Goal: Information Seeking & Learning: Learn about a topic

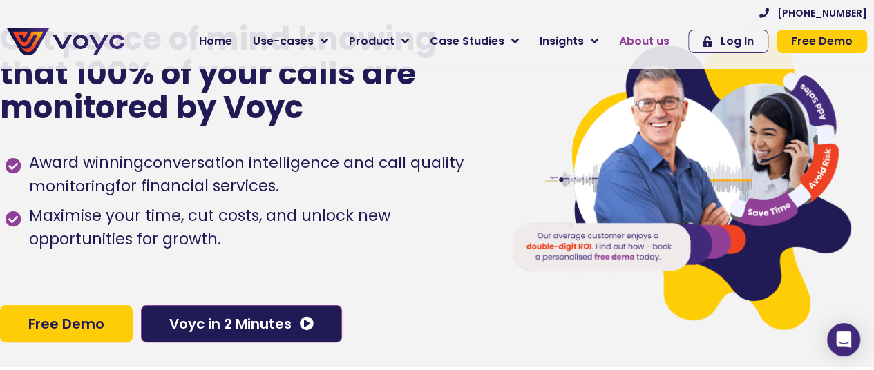
click at [654, 46] on span "About us" at bounding box center [644, 41] width 50 height 17
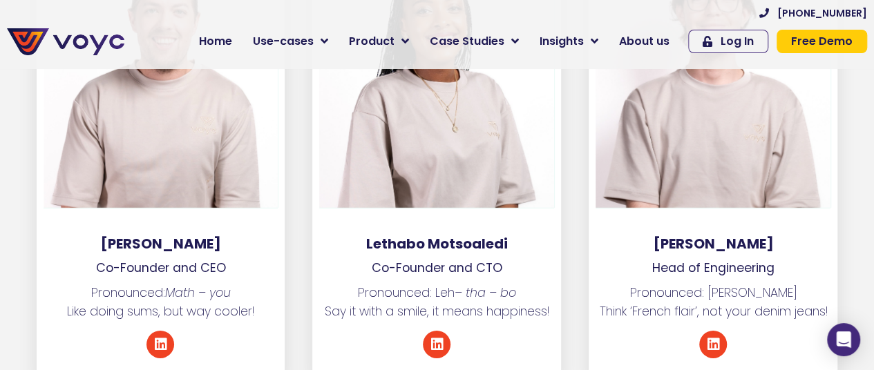
scroll to position [2161, 0]
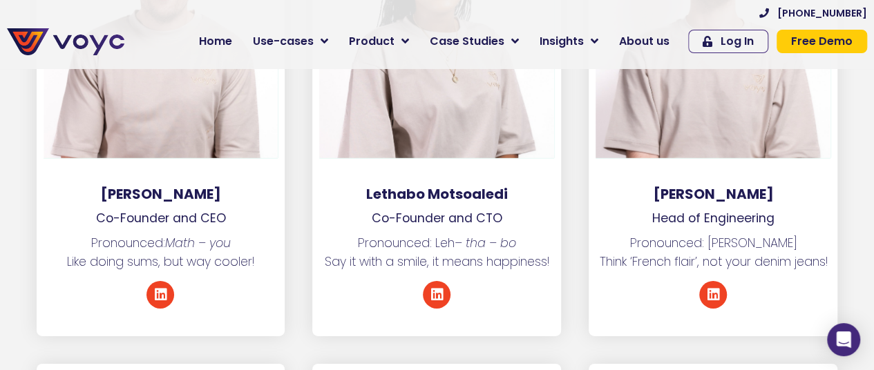
drag, startPoint x: 431, startPoint y: 222, endPoint x: 535, endPoint y: 231, distance: 104.0
click at [535, 234] on p "Pronounced: Leh – tha – bo Say it with a smile, it means happiness!" at bounding box center [436, 252] width 249 height 37
click at [534, 234] on p "Pronounced: Leh – tha – bo Say it with a smile, it means happiness!" at bounding box center [436, 252] width 249 height 37
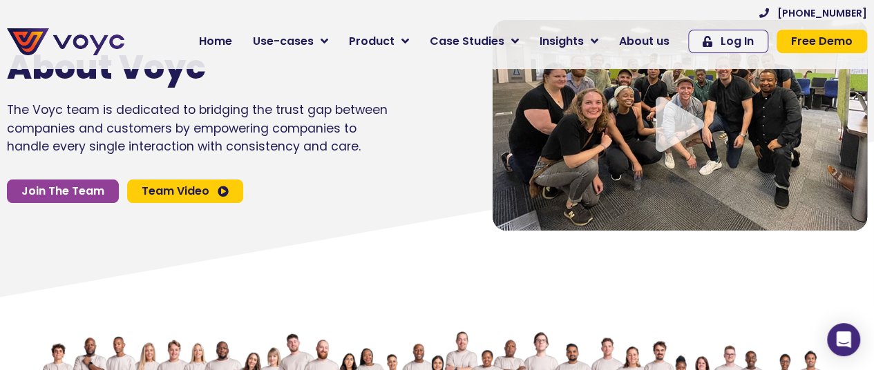
scroll to position [0, 0]
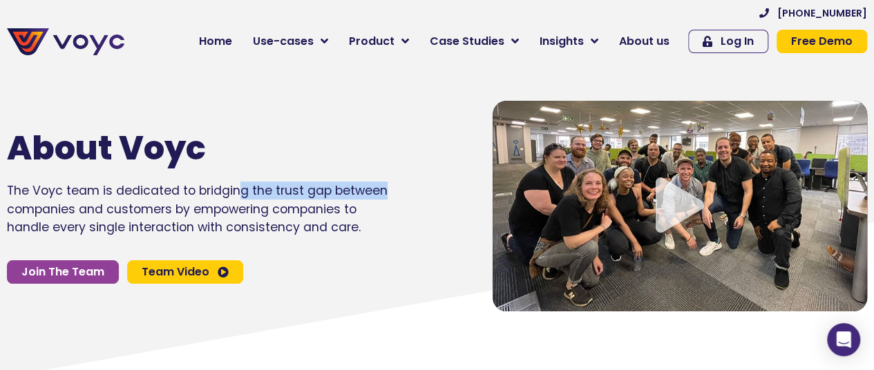
drag, startPoint x: 236, startPoint y: 187, endPoint x: 416, endPoint y: 194, distance: 179.8
click at [416, 194] on div "About Voyc The Voyc team is dedicated to bridging the trust gap between compani…" at bounding box center [236, 206] width 472 height 225
click at [67, 211] on p "The Voyc team is dedicated to bridging the trust gap between companies and cust…" at bounding box center [198, 209] width 382 height 55
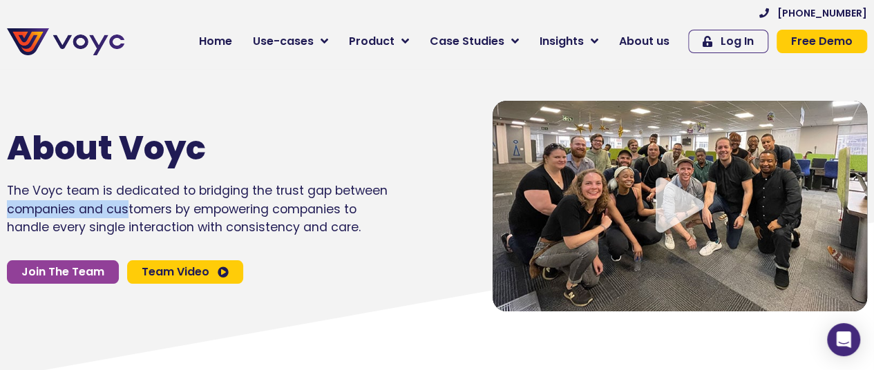
drag, startPoint x: 154, startPoint y: 202, endPoint x: 384, endPoint y: 200, distance: 230.1
click at [384, 200] on p "The Voyc team is dedicated to bridging the trust gap between companies and cust…" at bounding box center [198, 209] width 382 height 55
click at [361, 207] on p "The Voyc team is dedicated to bridging the trust gap between companies and cust…" at bounding box center [198, 209] width 382 height 55
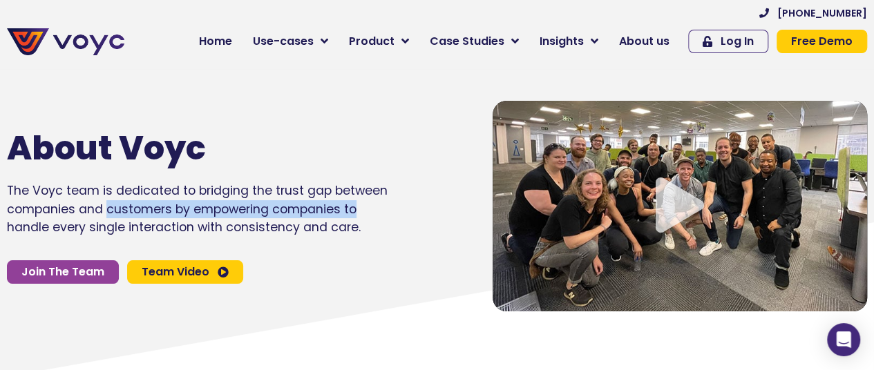
drag, startPoint x: 361, startPoint y: 207, endPoint x: 112, endPoint y: 208, distance: 249.4
click at [112, 208] on p "The Voyc team is dedicated to bridging the trust gap between companies and cust…" at bounding box center [198, 209] width 382 height 55
click at [254, 213] on p "The Voyc team is dedicated to bridging the trust gap between companies and cust…" at bounding box center [198, 209] width 382 height 55
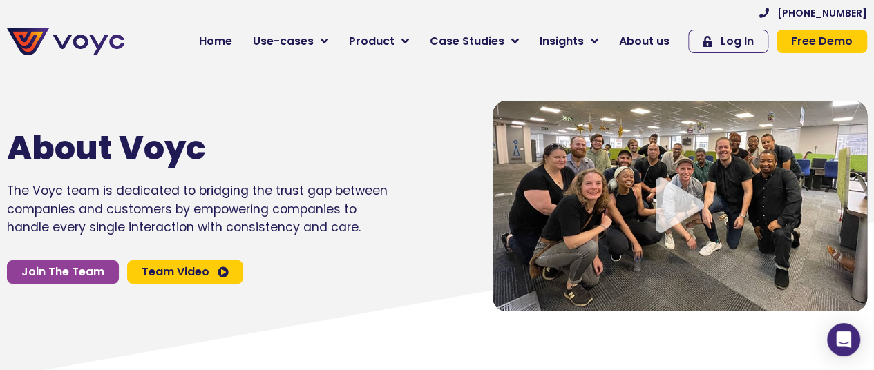
click at [94, 46] on img at bounding box center [65, 41] width 117 height 27
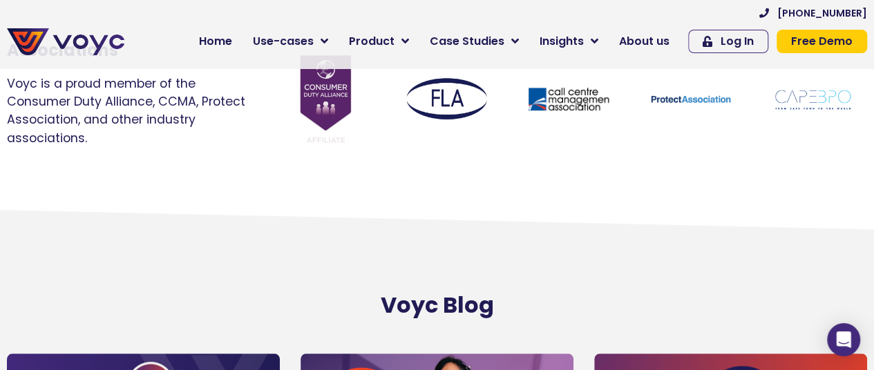
scroll to position [8261, 0]
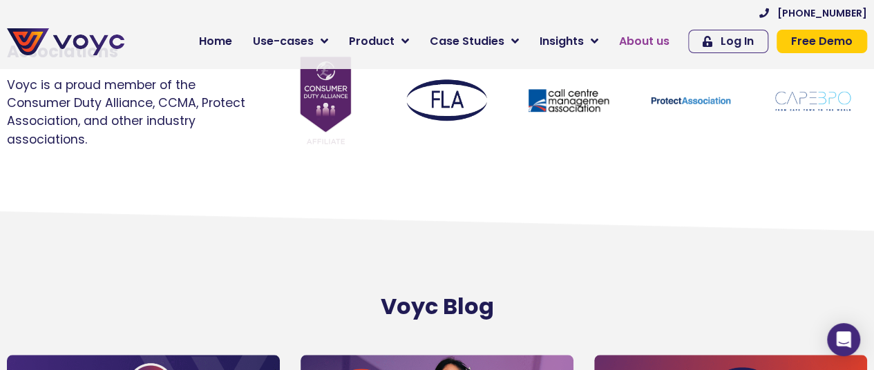
click at [659, 43] on span "About us" at bounding box center [644, 41] width 50 height 17
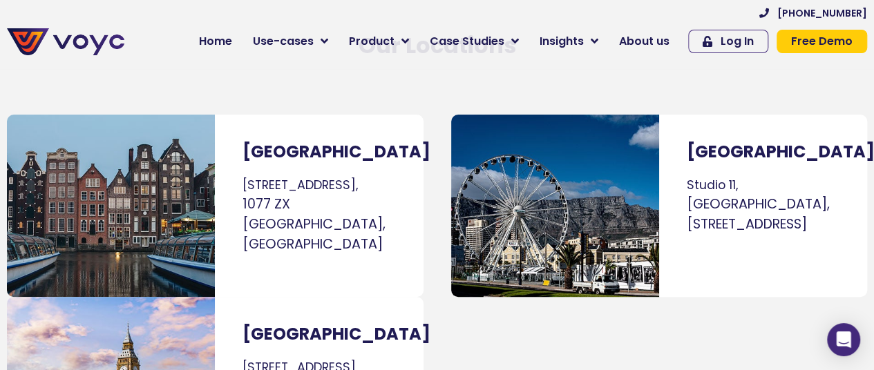
scroll to position [7990, 0]
